Goal: Information Seeking & Learning: Learn about a topic

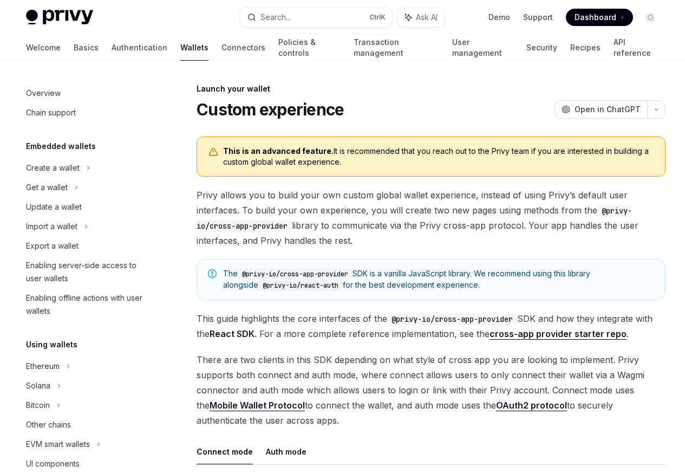
scroll to position [496, 0]
